Goal: Transaction & Acquisition: Purchase product/service

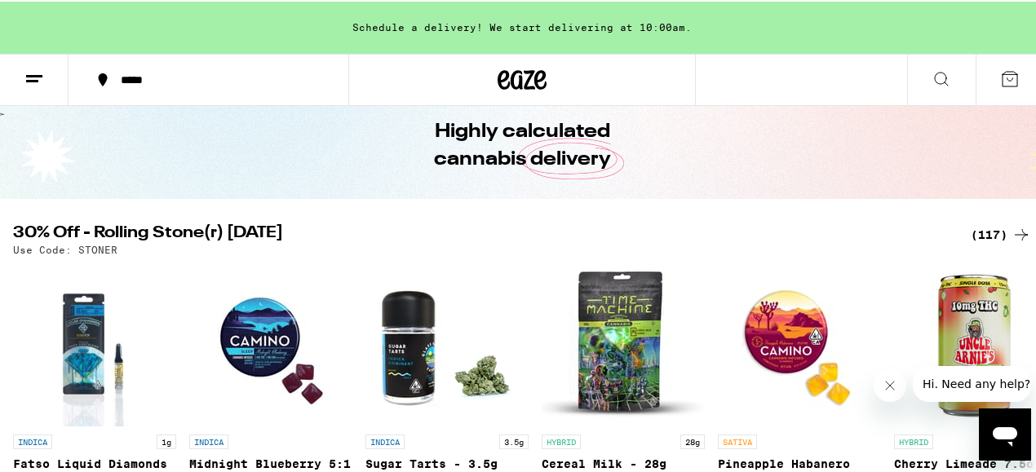
click at [1018, 232] on icon at bounding box center [1021, 233] width 20 height 20
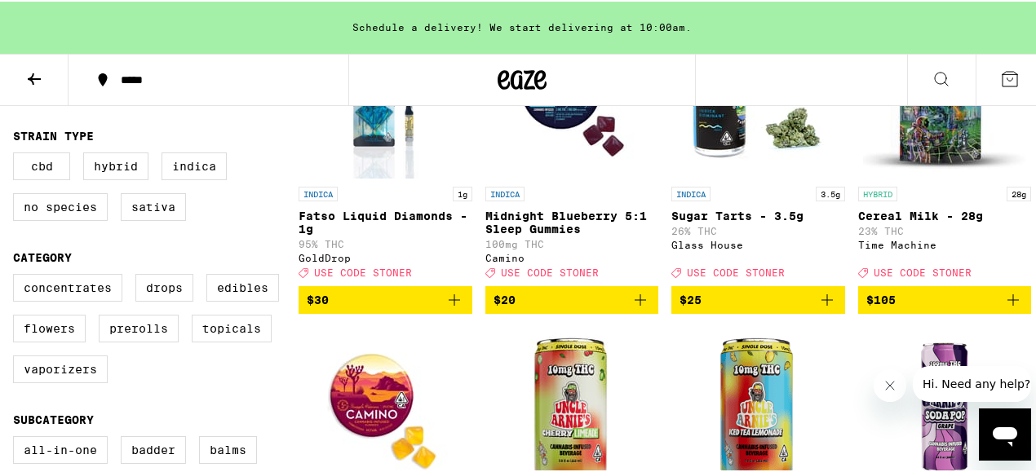
scroll to position [287, 0]
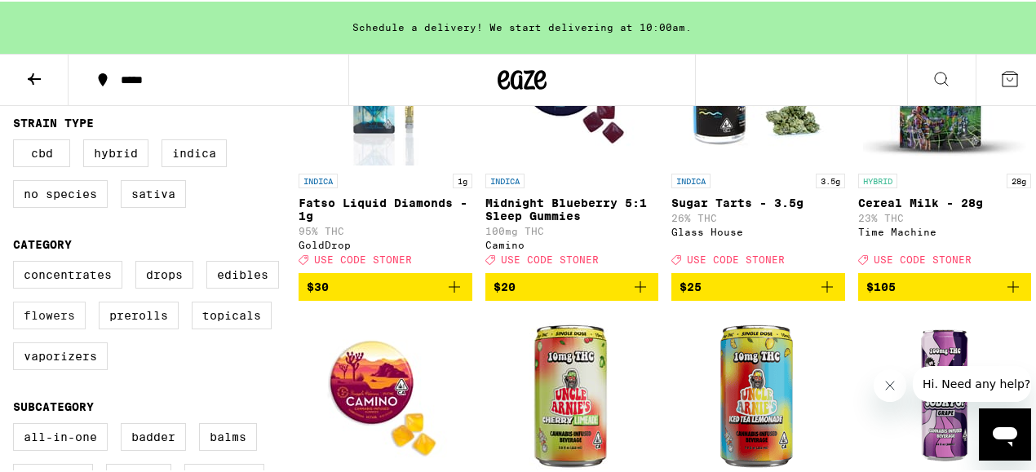
click at [54, 328] on label "Flowers" at bounding box center [49, 314] width 73 height 28
click at [17, 263] on input "Flowers" at bounding box center [16, 262] width 1 height 1
checkbox input "true"
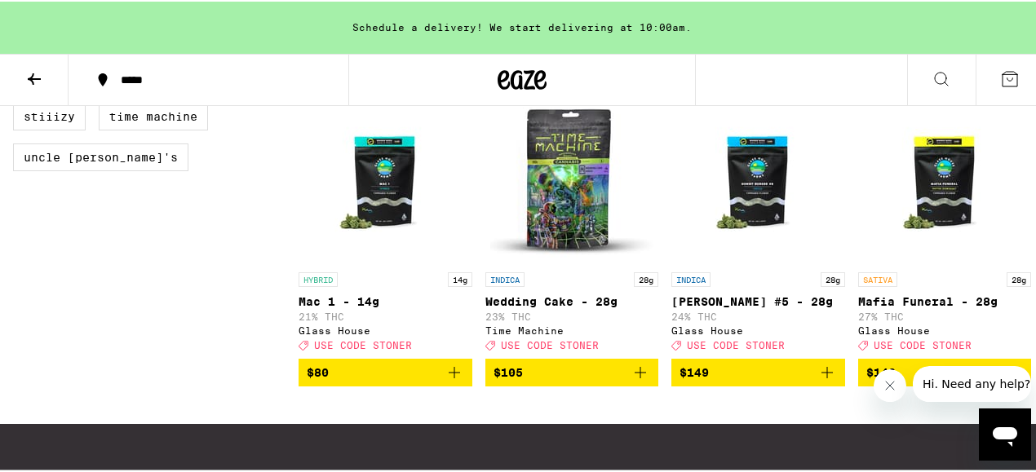
scroll to position [1344, 0]
